Goal: Obtain resource: Obtain resource

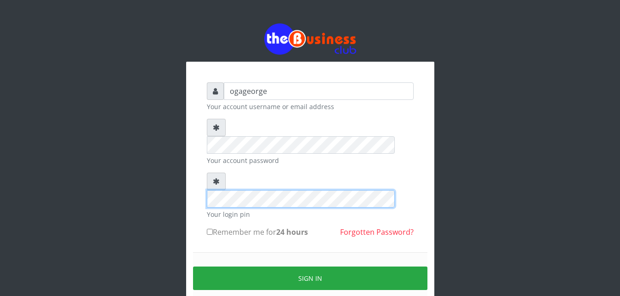
scroll to position [35, 0]
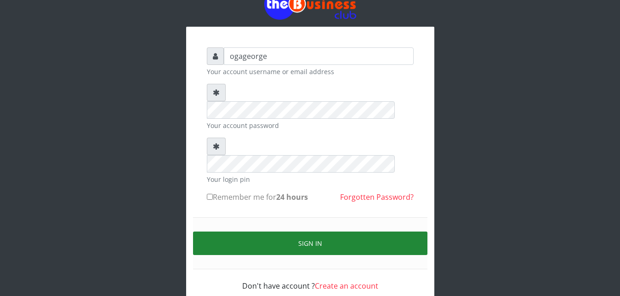
click at [272, 231] on button "Sign in" at bounding box center [310, 242] width 235 height 23
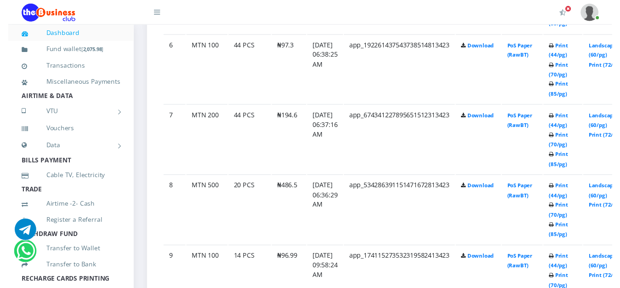
scroll to position [895, 0]
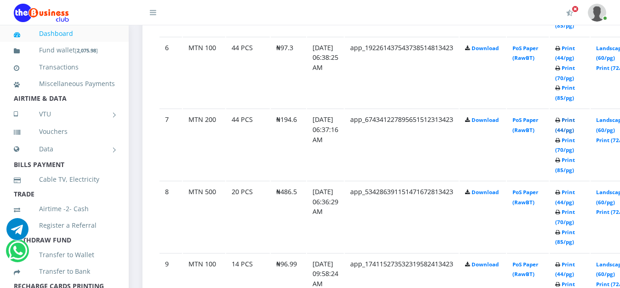
click at [575, 131] on link "Print (44/pg)" at bounding box center [566, 124] width 20 height 17
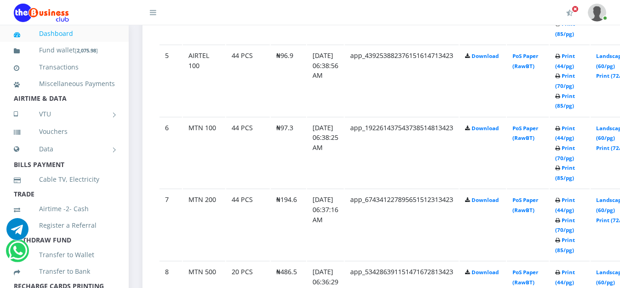
scroll to position [801, 0]
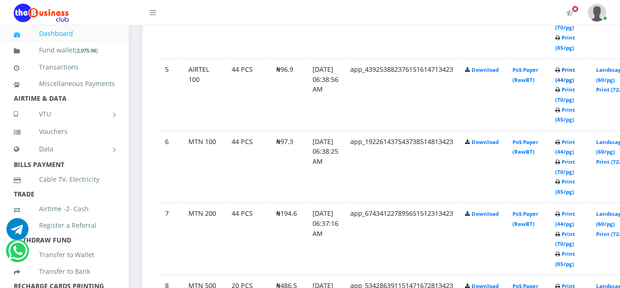
click at [575, 72] on link "Print (44/pg)" at bounding box center [566, 74] width 20 height 17
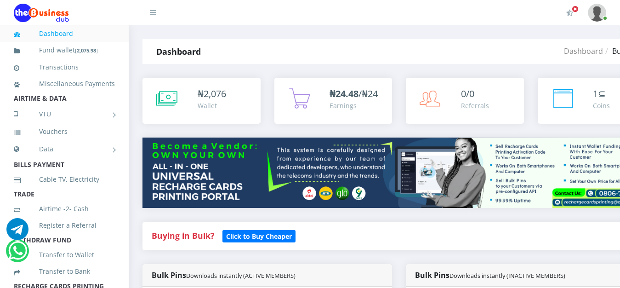
scroll to position [647, 0]
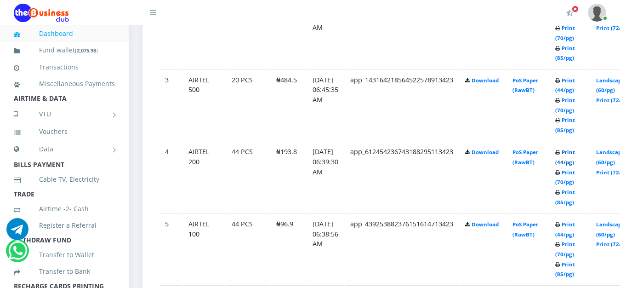
click at [575, 155] on link "Print (44/pg)" at bounding box center [566, 157] width 20 height 17
click at [575, 93] on link "Print (44/pg)" at bounding box center [566, 85] width 20 height 17
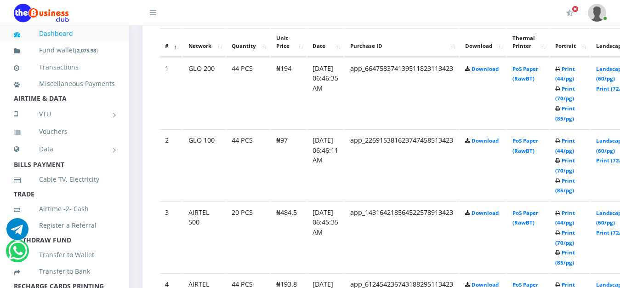
scroll to position [506, 0]
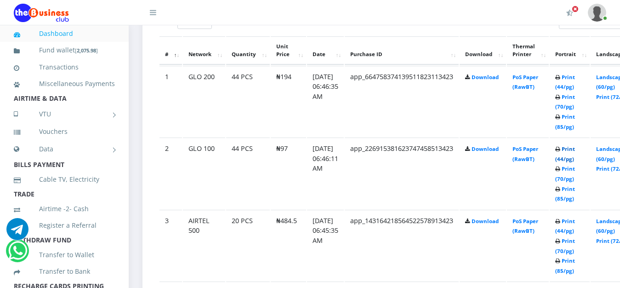
click at [575, 162] on link "Print (44/pg)" at bounding box center [566, 153] width 20 height 17
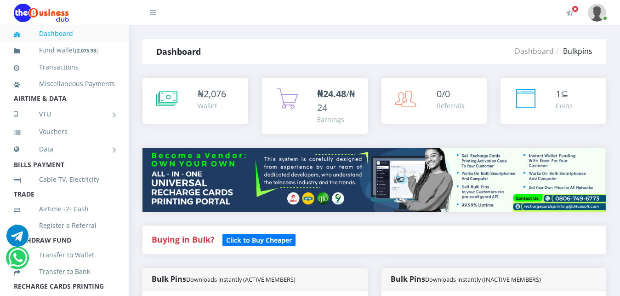
scroll to position [506, 0]
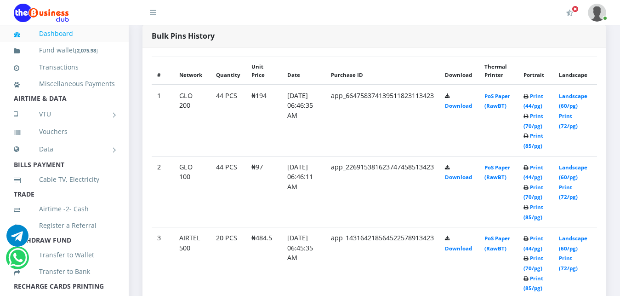
click at [539, 85] on td "Print (44/pg) Print (70/pg) Print (85/pg)" at bounding box center [536, 120] width 36 height 71
click at [540, 92] on link "Print (44/pg)" at bounding box center [534, 100] width 20 height 17
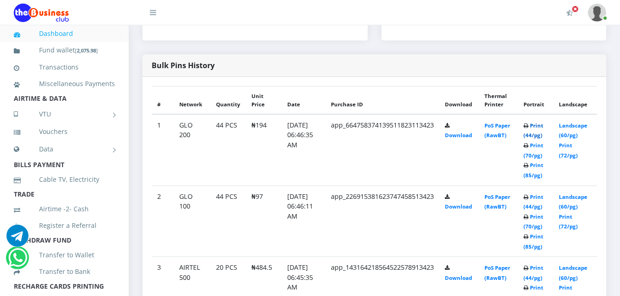
scroll to position [459, 0]
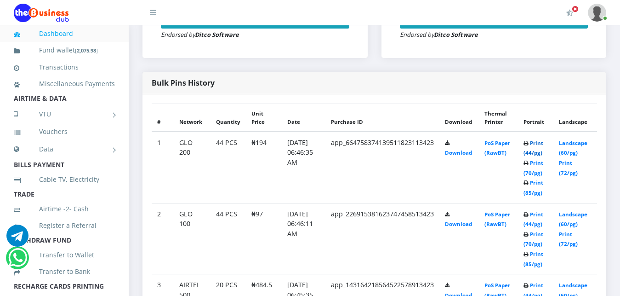
click at [539, 139] on link "Print (44/pg)" at bounding box center [534, 147] width 20 height 17
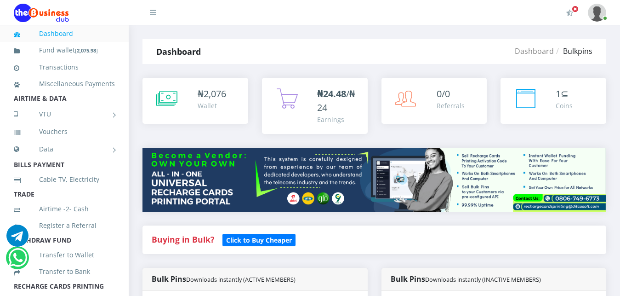
scroll to position [459, 0]
